Goal: Check status: Check status

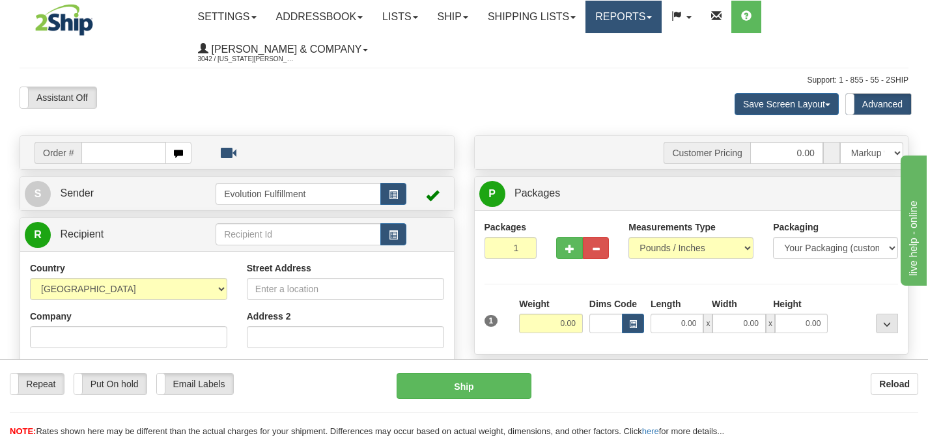
click at [628, 21] on link "Reports" at bounding box center [623, 17] width 76 height 33
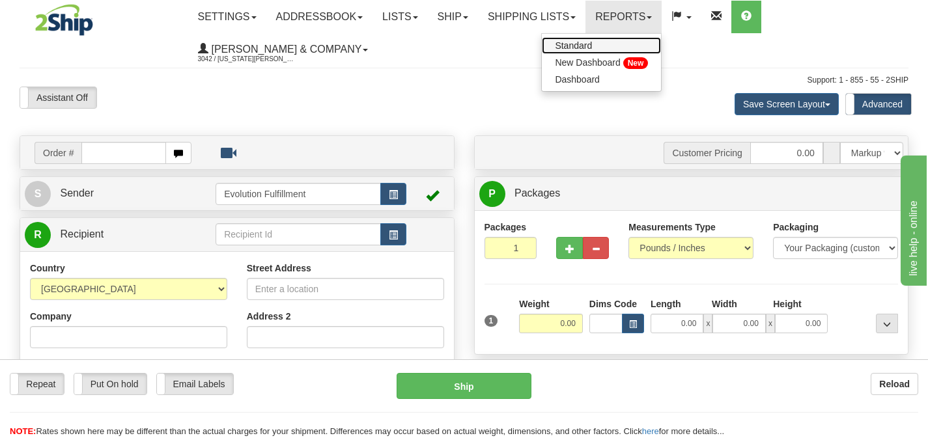
click at [622, 44] on link "Standard" at bounding box center [601, 45] width 119 height 17
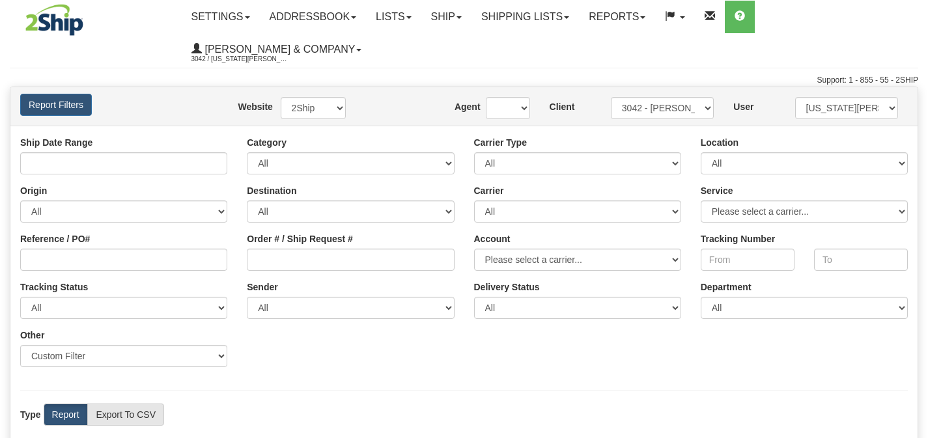
type input "[DATE] And [DATE]"
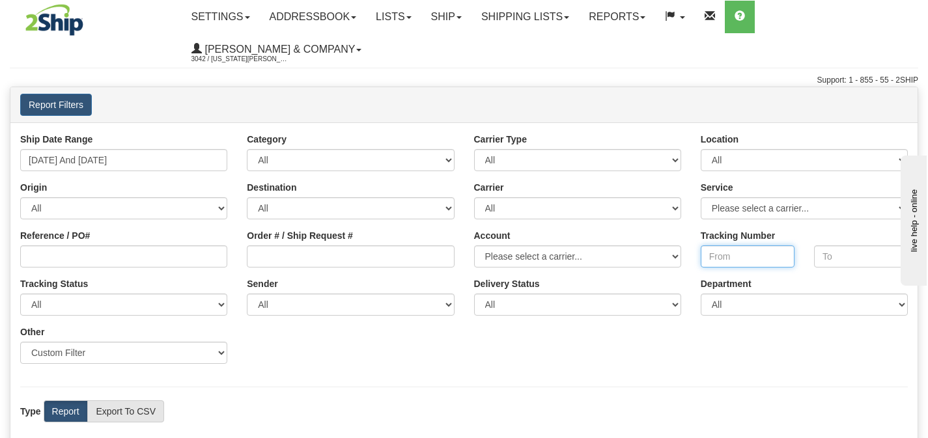
click at [725, 245] on input "Tracking Number" at bounding box center [748, 256] width 94 height 22
paste input "394083790348"
type input "394083790348"
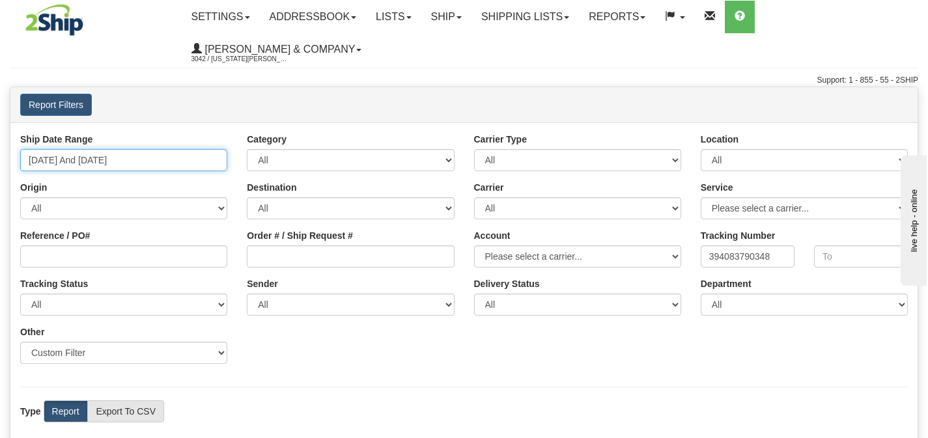
drag, startPoint x: 117, startPoint y: 135, endPoint x: 139, endPoint y: 133, distance: 21.5
click at [117, 149] on input "10/04/2025 And 10/10/2025" at bounding box center [123, 160] width 207 height 22
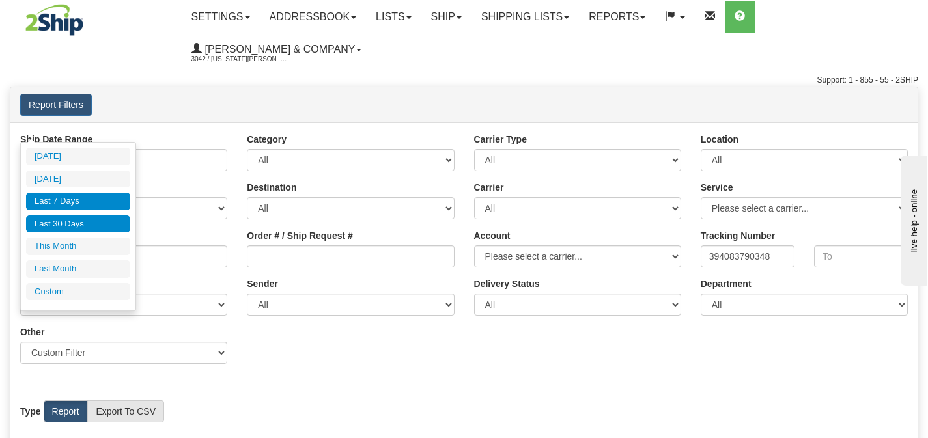
click at [58, 223] on li "Last 30 Days" at bounding box center [78, 225] width 104 height 18
type input "[DATE] And [DATE]"
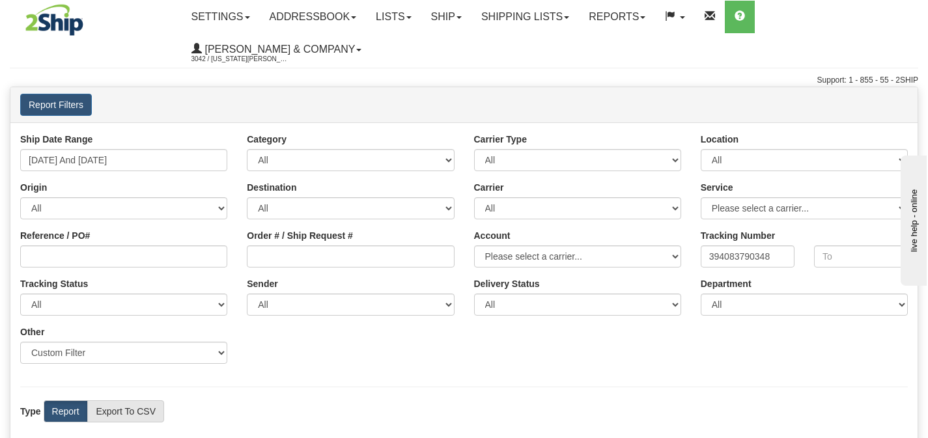
scroll to position [276, 0]
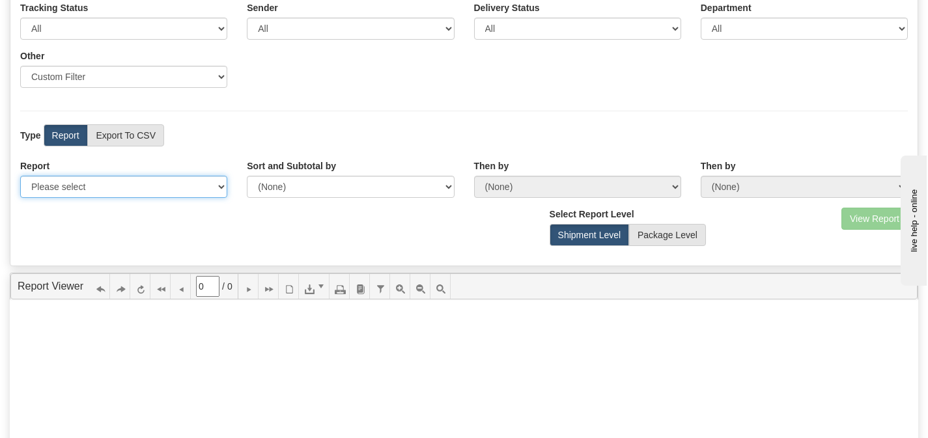
click at [119, 176] on select "Please select 1 Line Shipment Report Address Detail Basic Shipment Overview Can…" at bounding box center [123, 187] width 207 height 22
select select "Users\Tracking Detail.trdx"
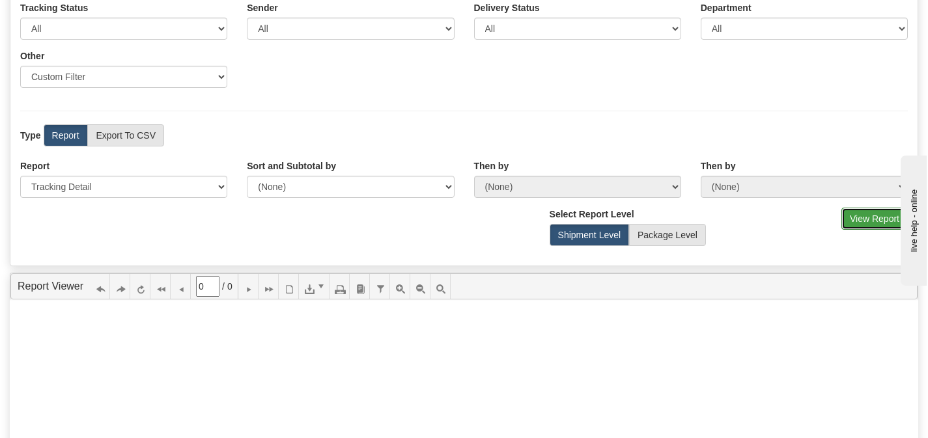
click at [882, 208] on button "View Report" at bounding box center [874, 219] width 66 height 22
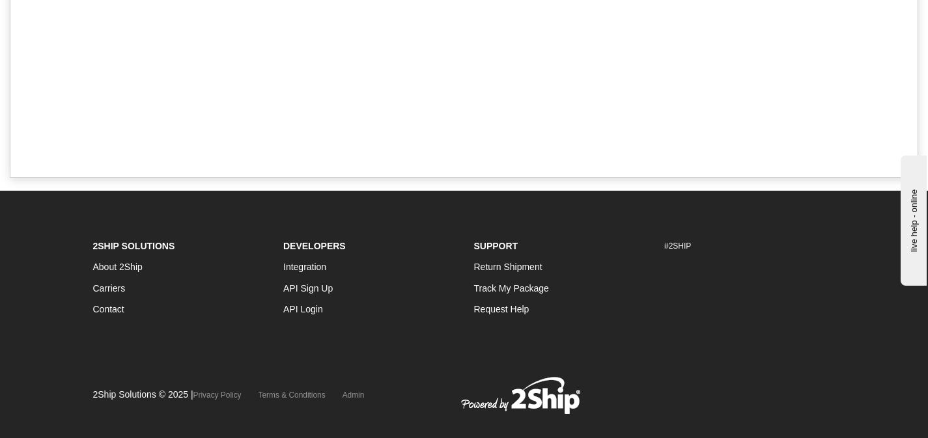
type input "1"
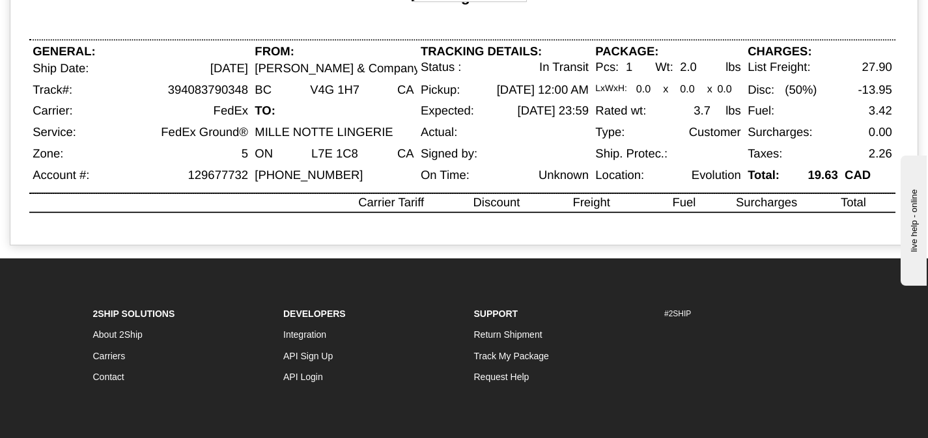
scroll to position [64, 0]
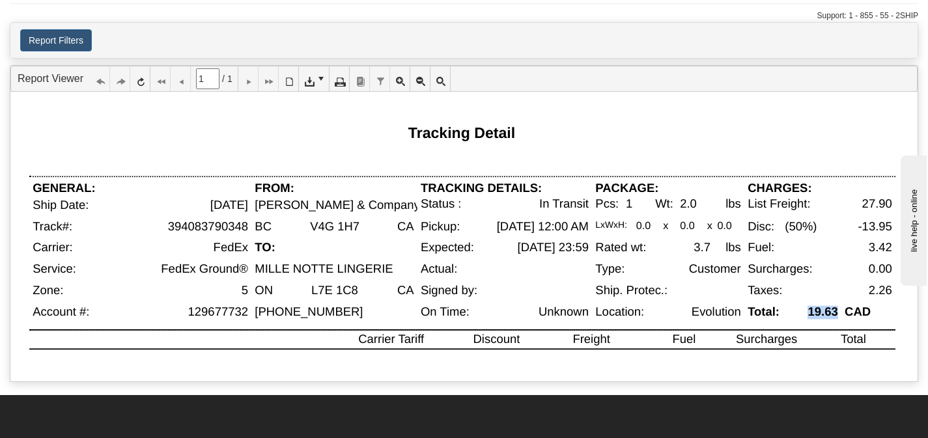
drag, startPoint x: 807, startPoint y: 283, endPoint x: 837, endPoint y: 279, distance: 30.3
click at [837, 305] on div "19.63" at bounding box center [813, 316] width 55 height 23
copy div "19.63"
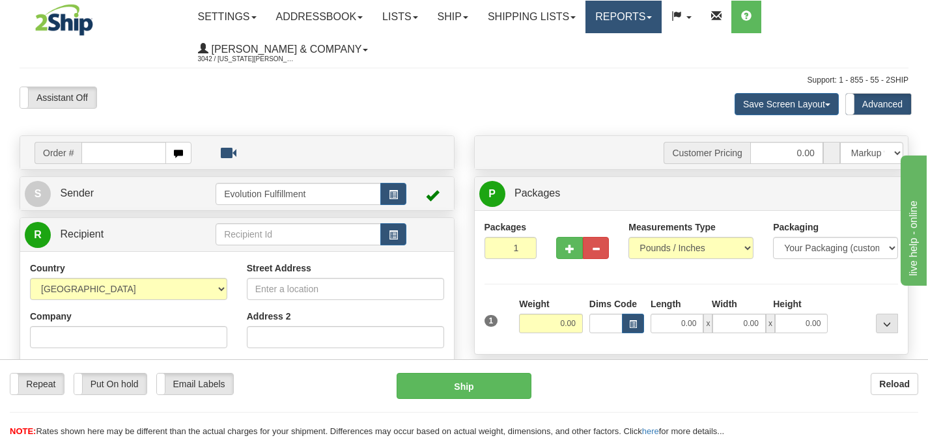
click at [642, 23] on link "Reports" at bounding box center [623, 17] width 76 height 33
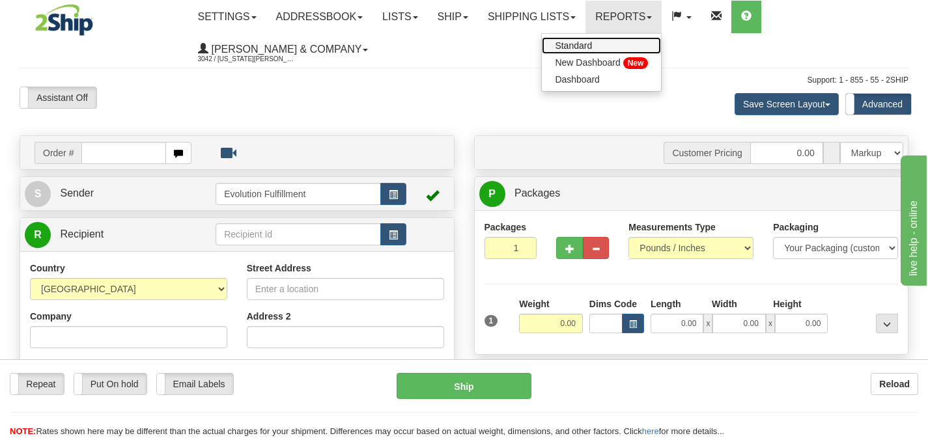
click at [637, 44] on link "Standard" at bounding box center [601, 45] width 119 height 17
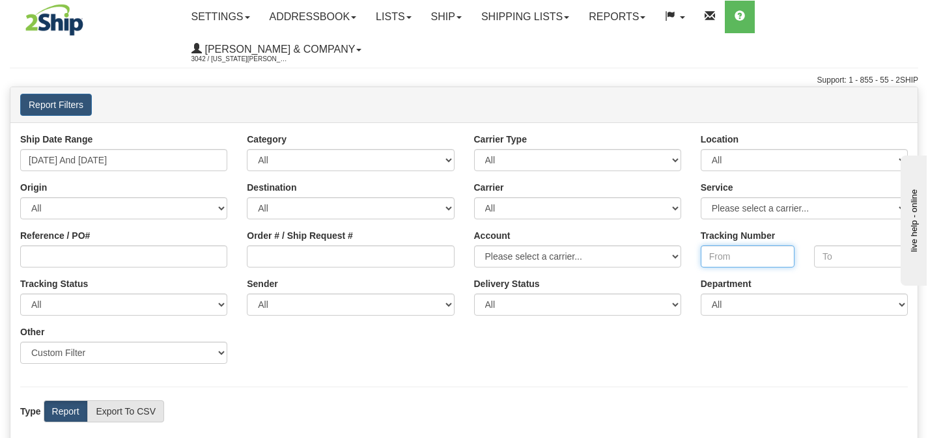
click at [740, 245] on input "Tracking Number" at bounding box center [748, 256] width 94 height 22
paste input "394084370282"
type input "394084370282"
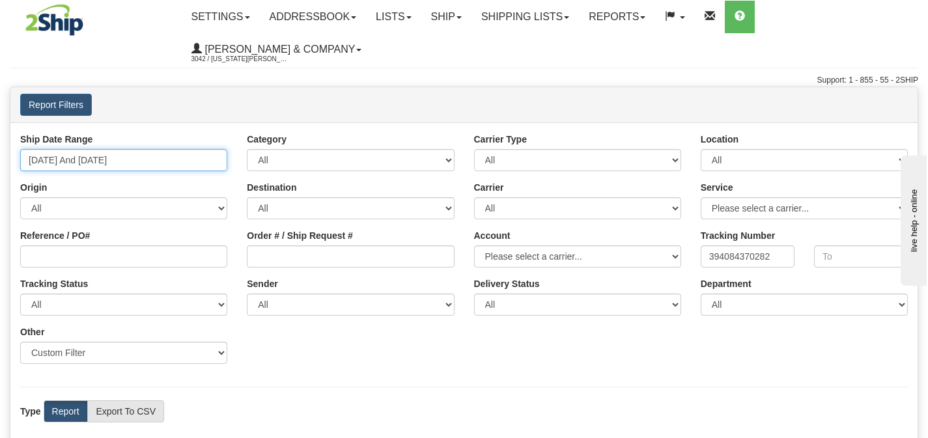
click at [146, 149] on input "[DATE] And [DATE]" at bounding box center [123, 160] width 207 height 22
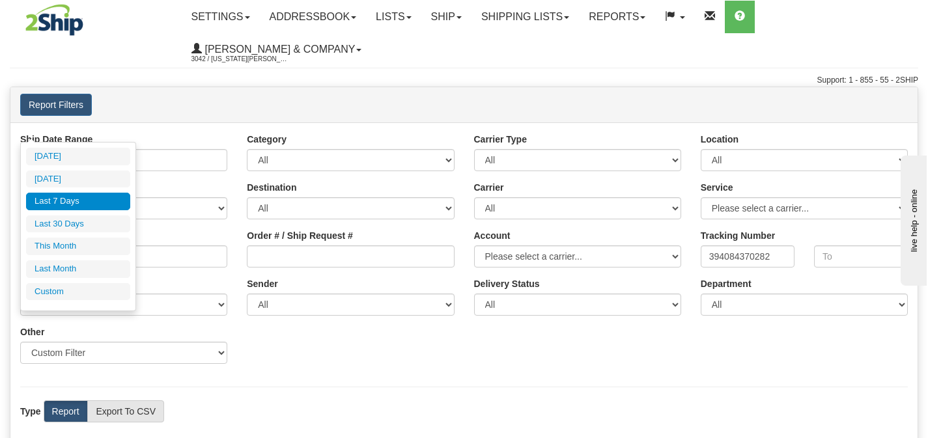
click at [75, 225] on li "Last 30 Days" at bounding box center [78, 225] width 104 height 18
type input "[DATE] And [DATE]"
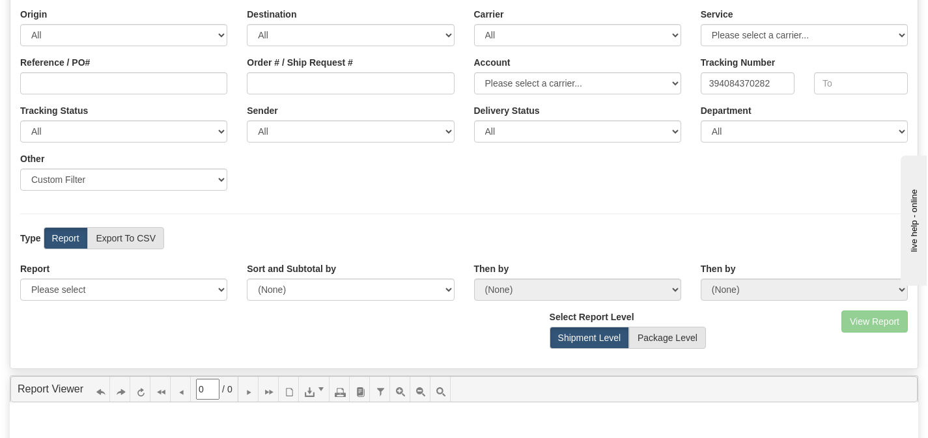
scroll to position [281, 0]
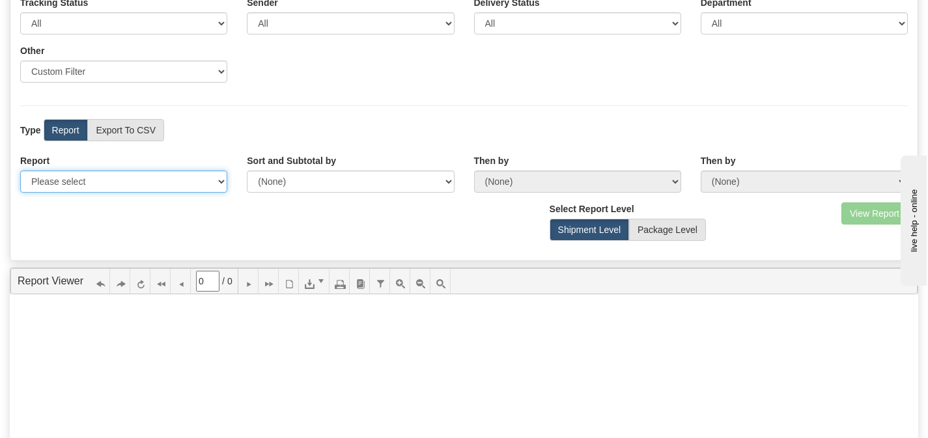
click at [171, 171] on select "Please select 1 Line Shipment Report Address Detail Basic Shipment Overview Can…" at bounding box center [123, 182] width 207 height 22
select select "Users\Tracking Detail.trdx"
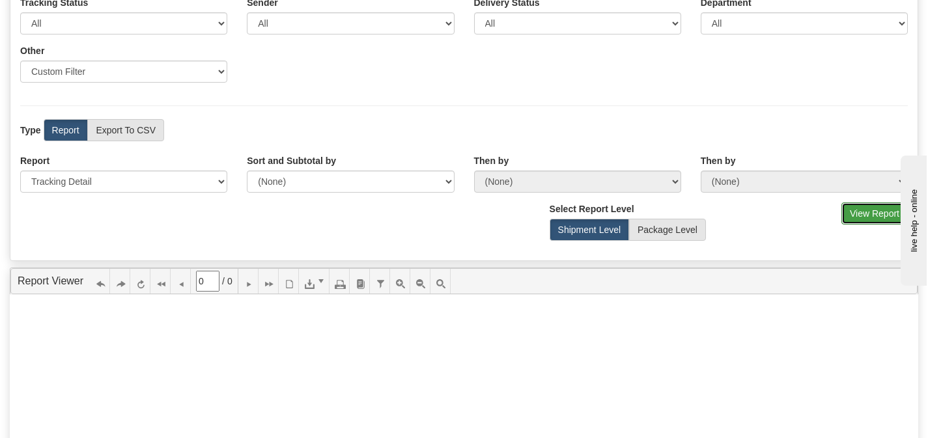
click at [860, 203] on button "View Report" at bounding box center [874, 214] width 66 height 22
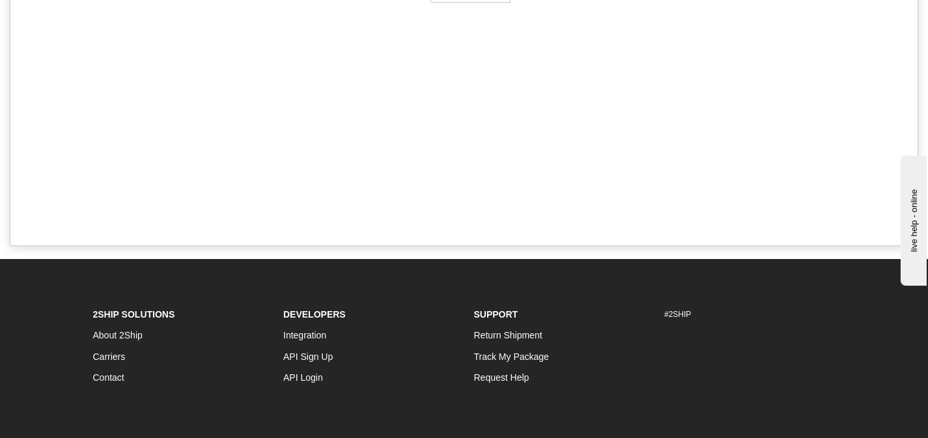
type input "1"
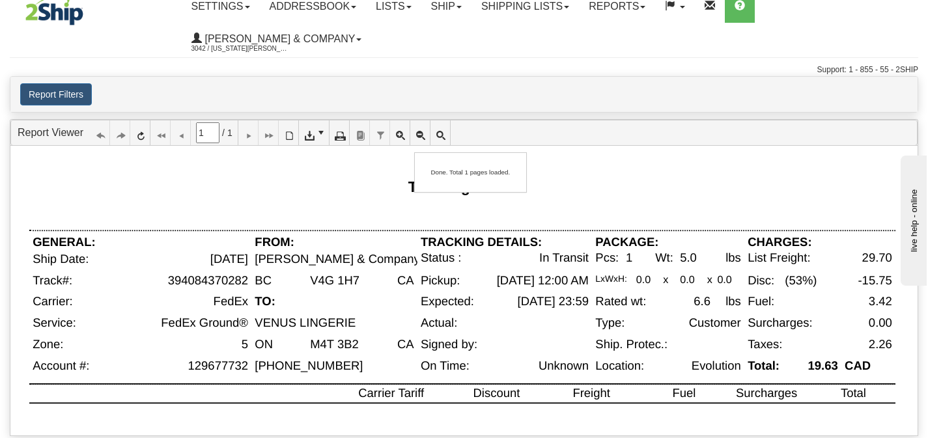
scroll to position [0, 0]
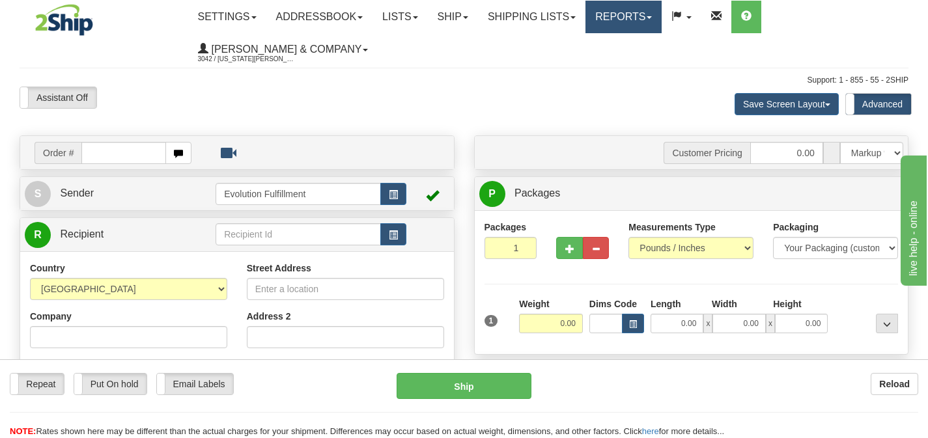
click at [626, 14] on link "Reports" at bounding box center [623, 17] width 76 height 33
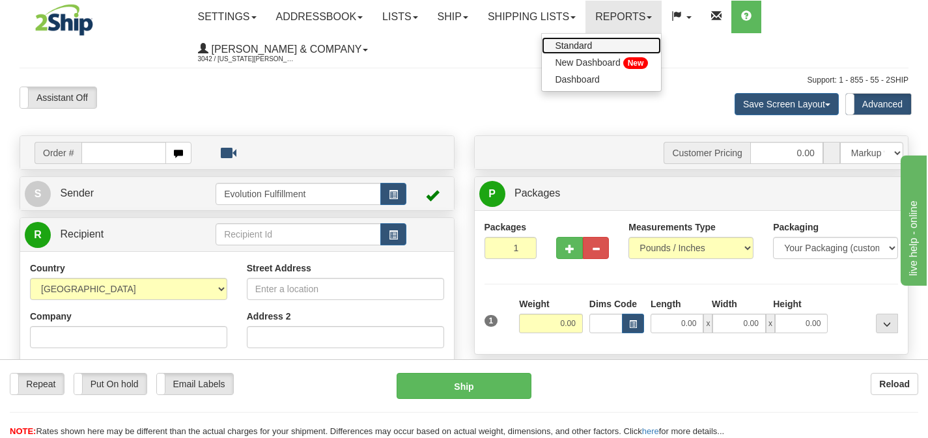
click at [625, 42] on link "Standard" at bounding box center [601, 45] width 119 height 17
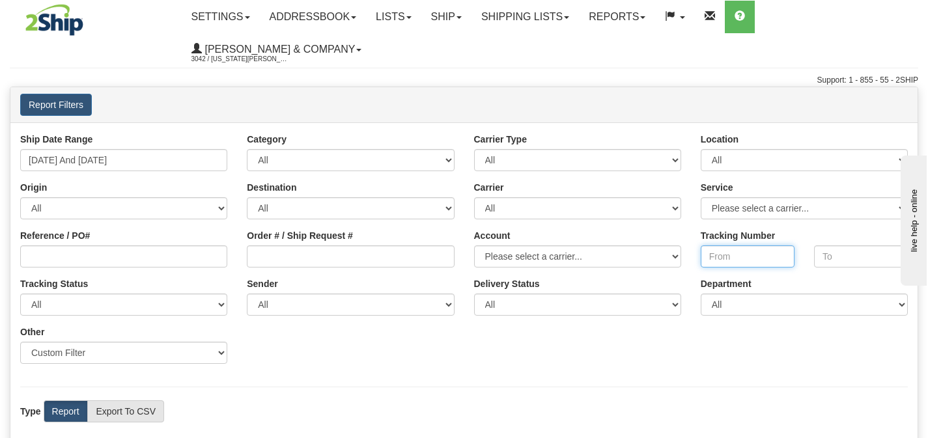
click at [736, 245] on input "Tracking Number" at bounding box center [748, 256] width 94 height 22
paste input "394084370282"
type input "394084370282"
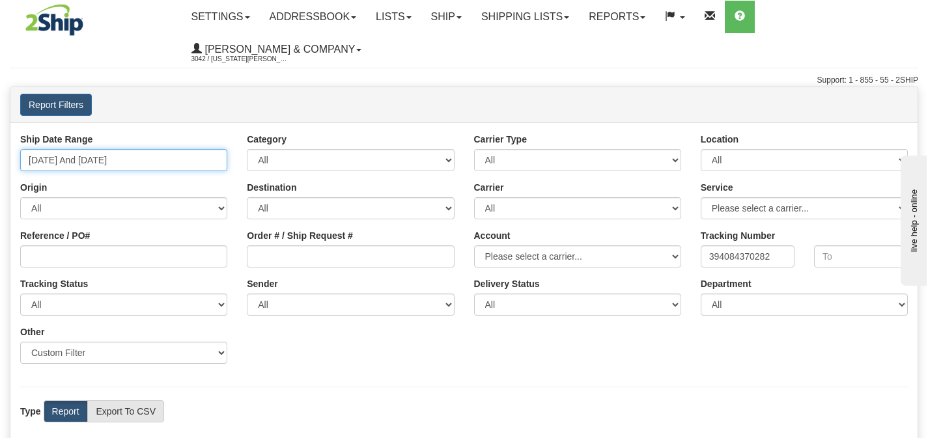
click at [64, 149] on input "[DATE] And [DATE]" at bounding box center [123, 160] width 207 height 22
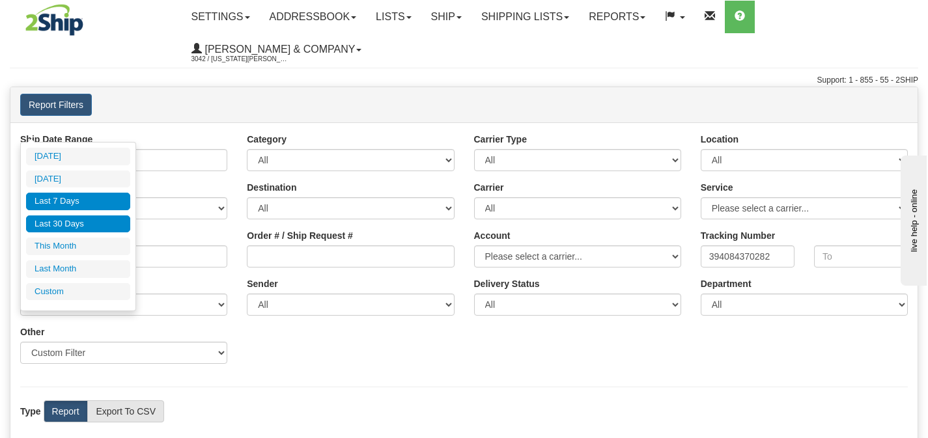
click at [63, 228] on li "Last 30 Days" at bounding box center [78, 225] width 104 height 18
type input "09/11/2025 And 10/10/2025"
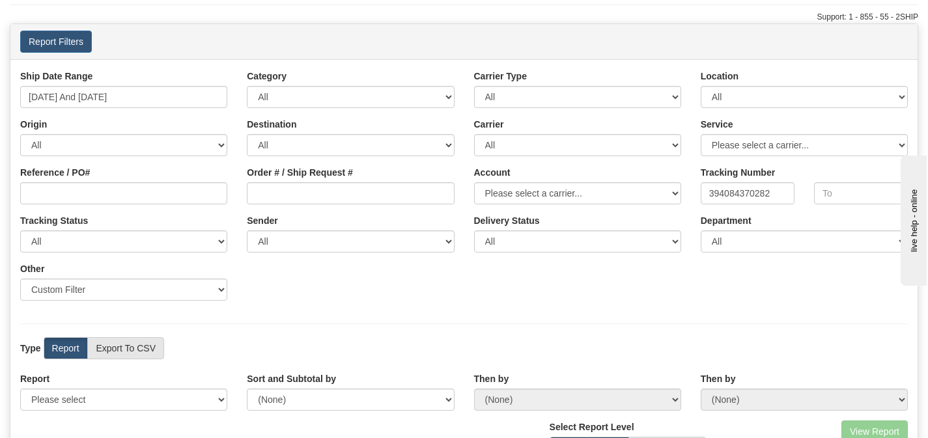
scroll to position [109, 0]
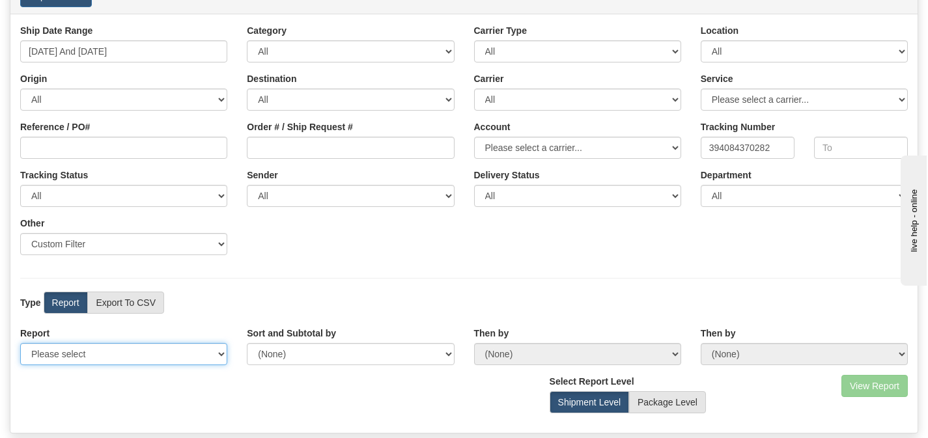
click at [84, 343] on select "Please select 1 Line Shipment Report Address Detail Basic Shipment Overview Can…" at bounding box center [123, 354] width 207 height 22
select select "Users\Tracking Detail.trdx"
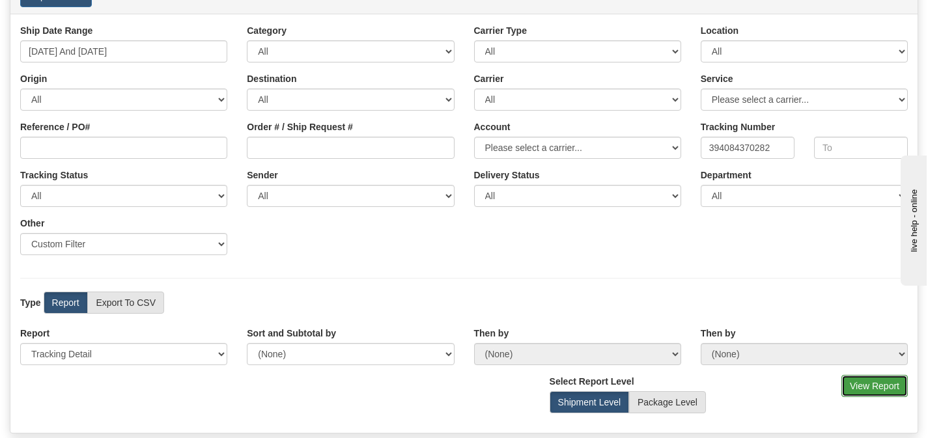
click at [888, 375] on button "View Report" at bounding box center [874, 386] width 66 height 22
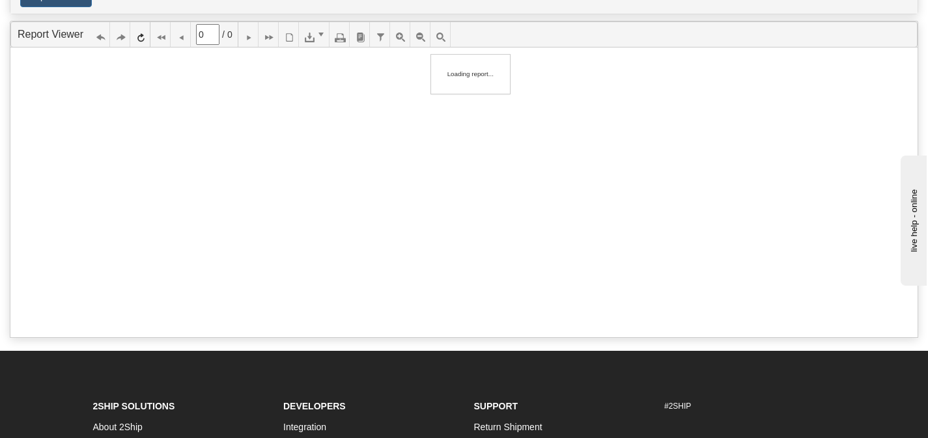
scroll to position [108, 0]
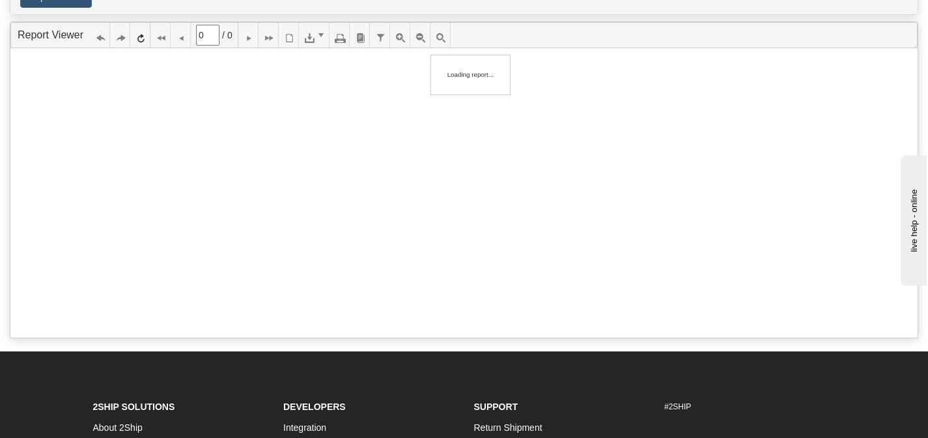
type input "1"
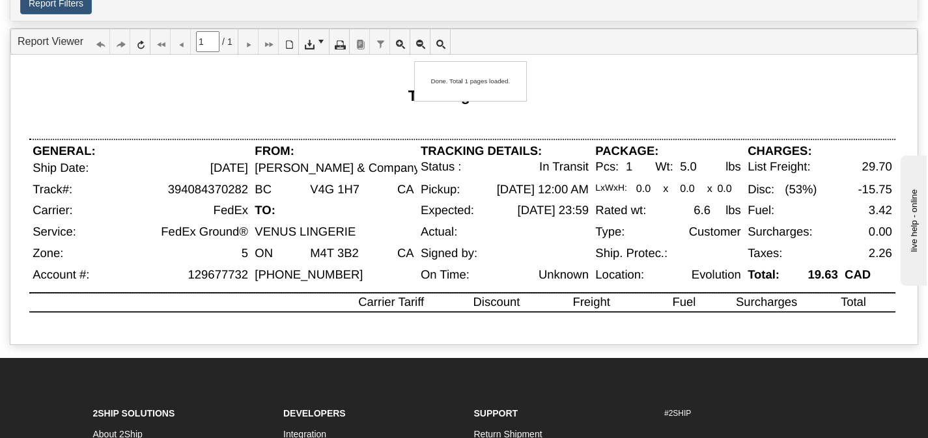
scroll to position [91, 0]
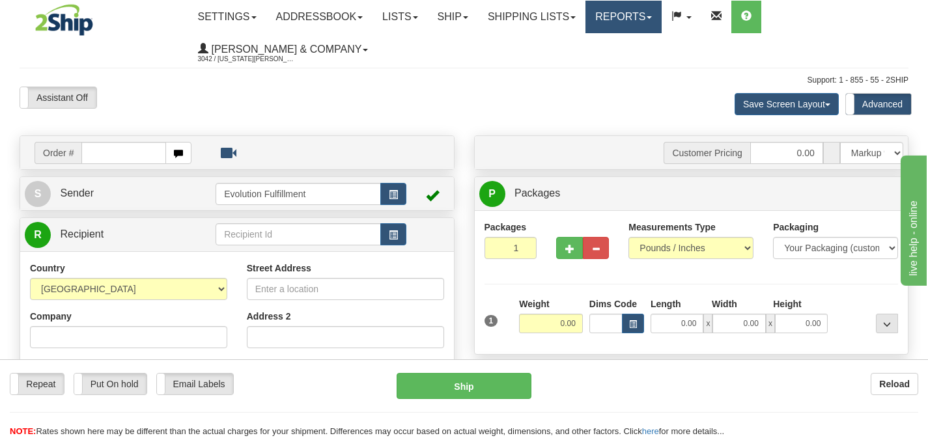
click at [638, 25] on link "Reports" at bounding box center [623, 17] width 76 height 33
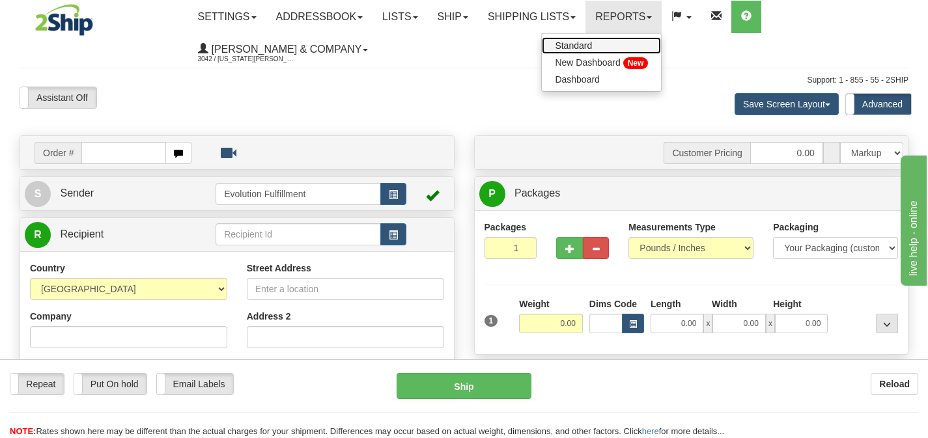
click at [634, 41] on link "Standard" at bounding box center [601, 45] width 119 height 17
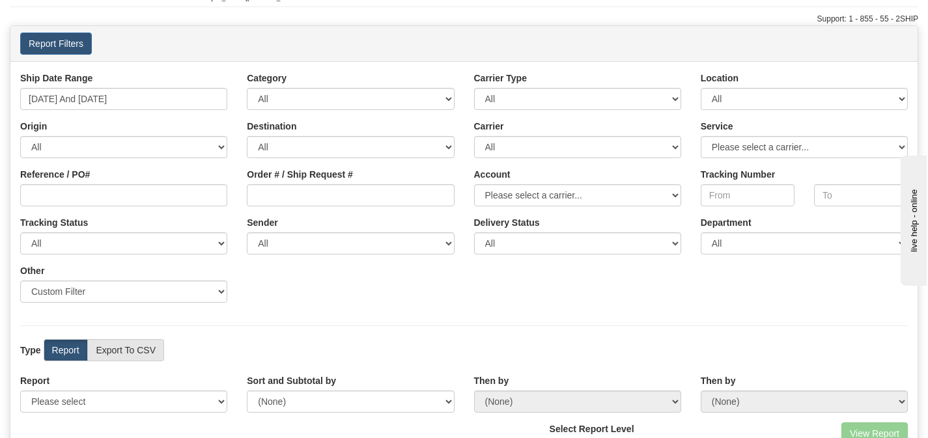
scroll to position [24, 0]
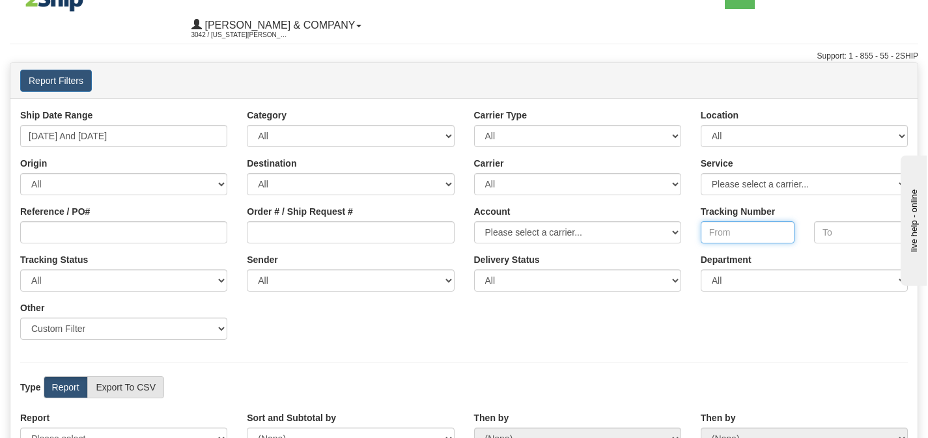
click at [733, 221] on input "Tracking Number" at bounding box center [748, 232] width 94 height 22
paste input "394084404652"
type input "394084404652"
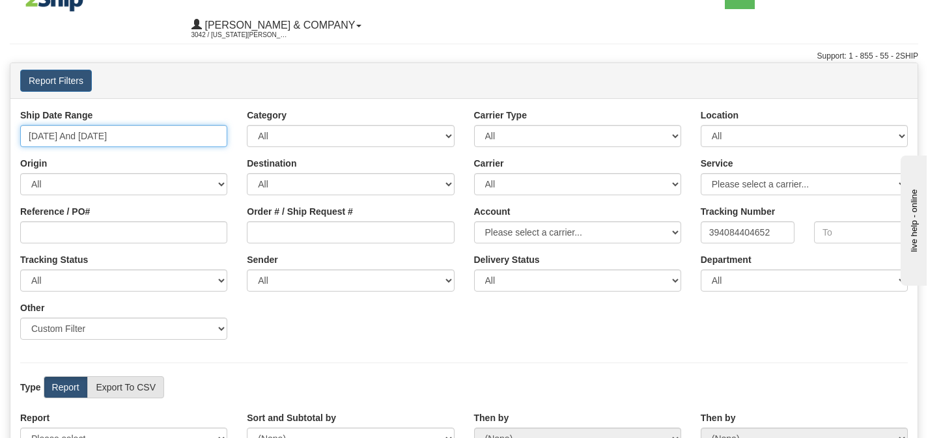
click at [147, 125] on input "[DATE] And [DATE]" at bounding box center [123, 136] width 207 height 22
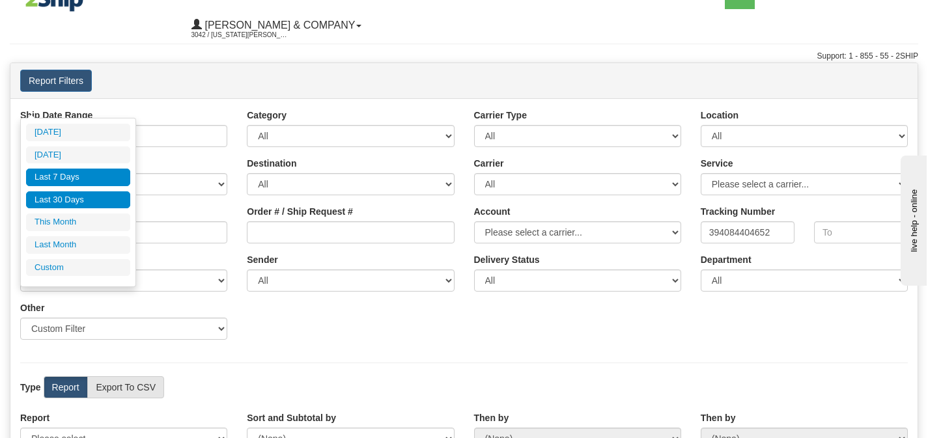
click at [68, 200] on li "Last 30 Days" at bounding box center [78, 200] width 104 height 18
type input "[DATE] And [DATE]"
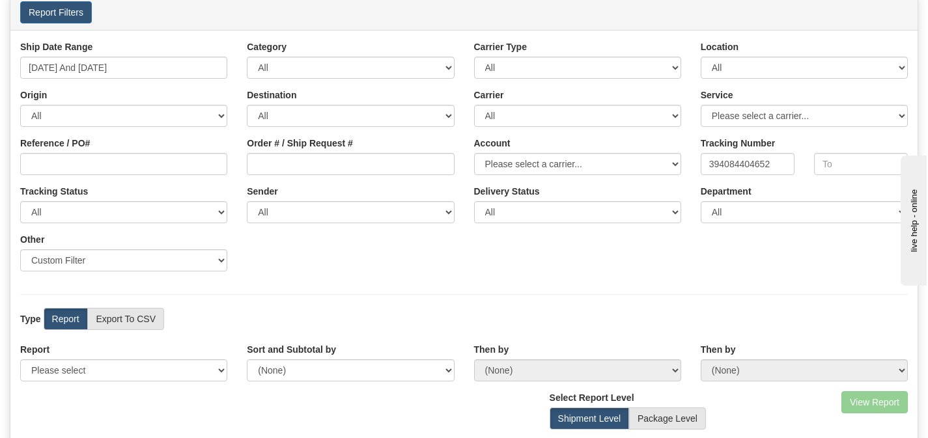
scroll to position [151, 0]
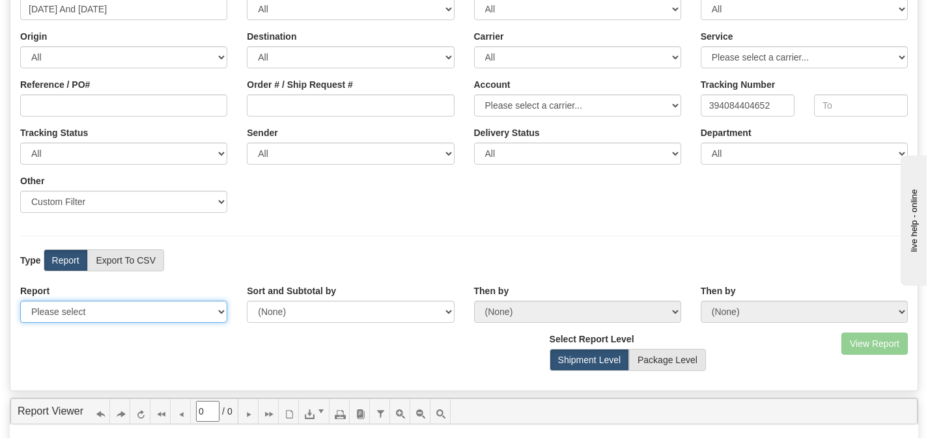
click at [175, 301] on select "Please select 1 Line Shipment Report Address Detail Basic Shipment Overview Can…" at bounding box center [123, 312] width 207 height 22
select select "Users\Tracking Detail.trdx"
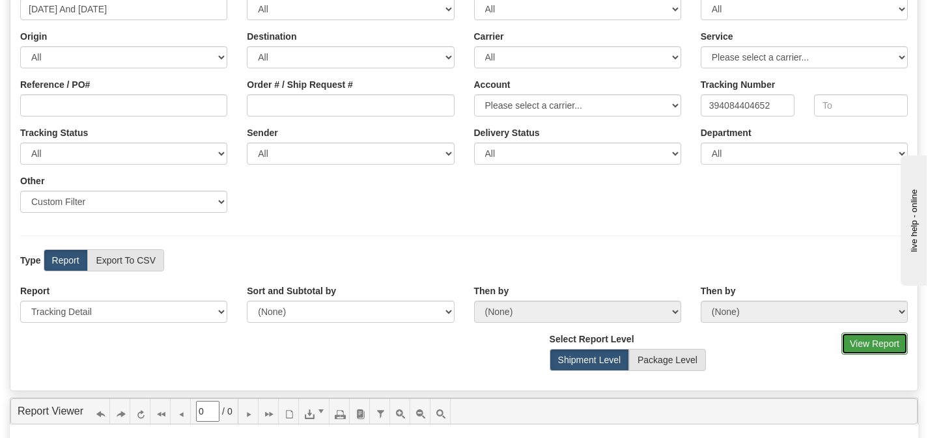
click at [857, 333] on button "View Report" at bounding box center [874, 344] width 66 height 22
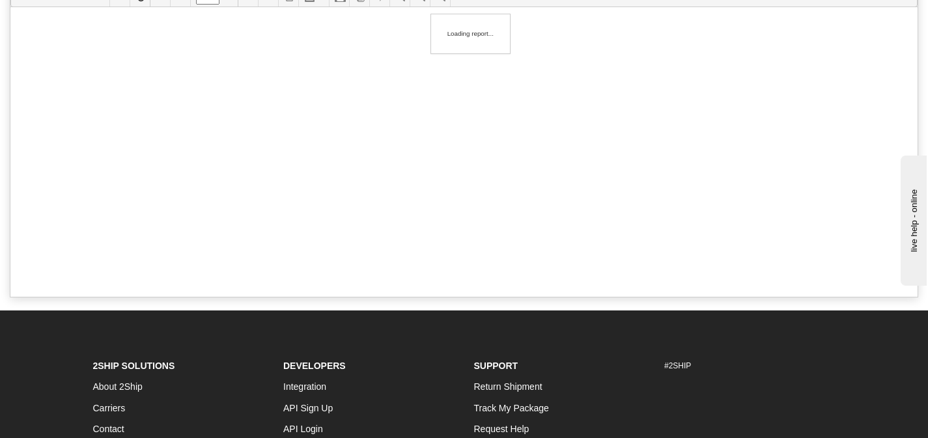
type input "1"
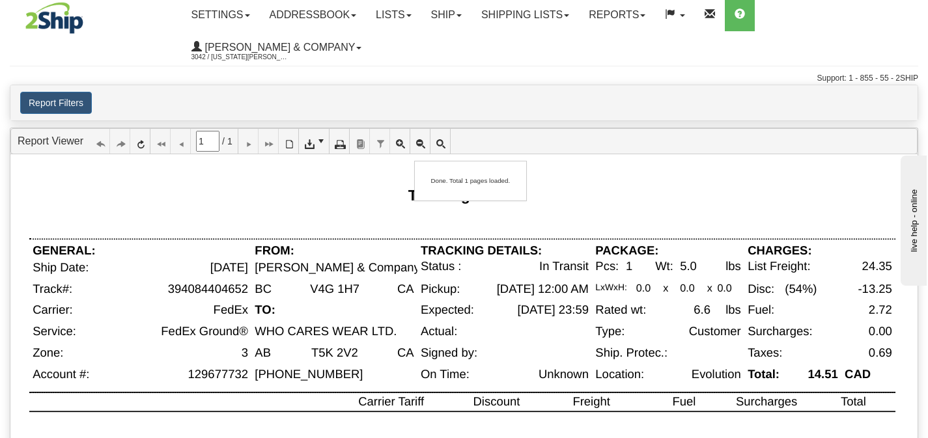
scroll to position [0, 0]
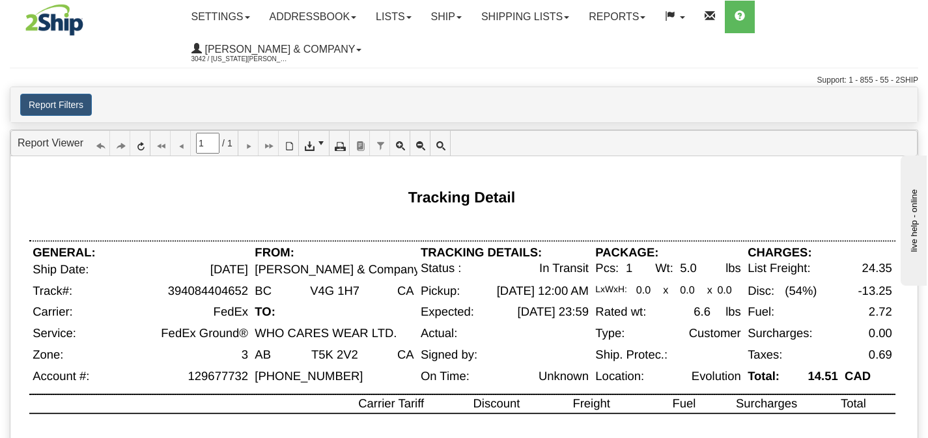
click at [557, 75] on div "Support: 1 - 855 - 55 - 2SHIP" at bounding box center [464, 80] width 908 height 11
